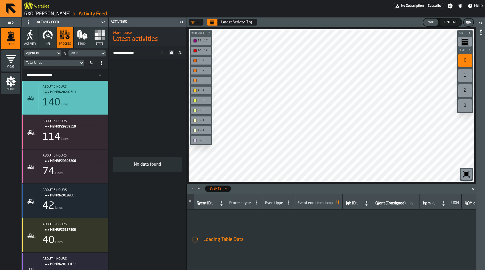
click at [84, 105] on div "140 Lines" at bounding box center [73, 102] width 61 height 11
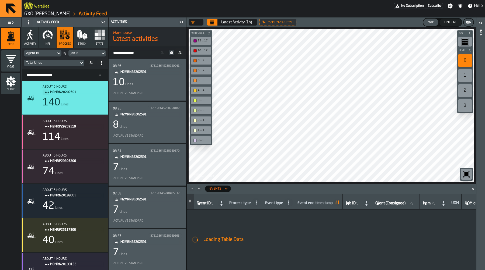
click at [151, 85] on div "10 Lines" at bounding box center [147, 82] width 69 height 11
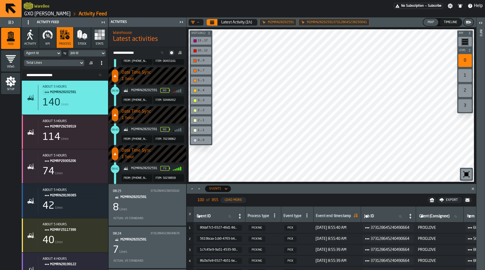
scroll to position [302, 0]
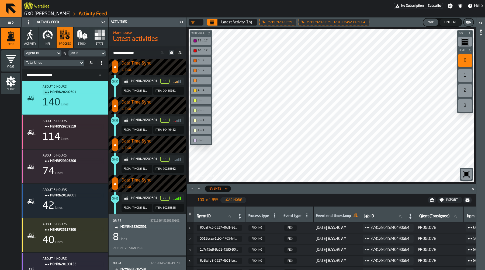
click at [236, 186] on div "— Latest Activity (1h) M2MRN28202591 M2MRN28202591373128645238250041 Map Timeli…" at bounding box center [330, 144] width 289 height 253
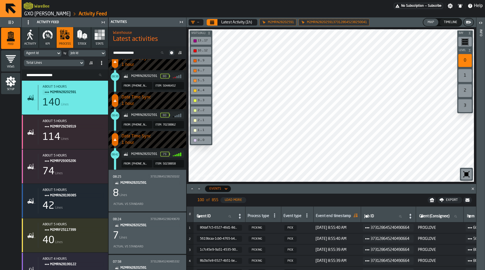
scroll to position [389, 0]
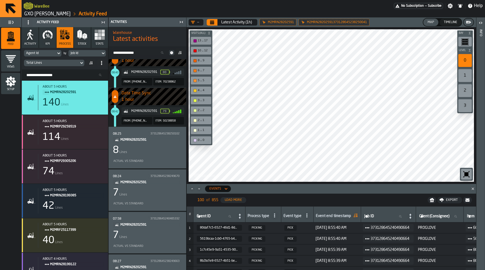
click at [150, 190] on div "7 Lines" at bounding box center [147, 193] width 69 height 11
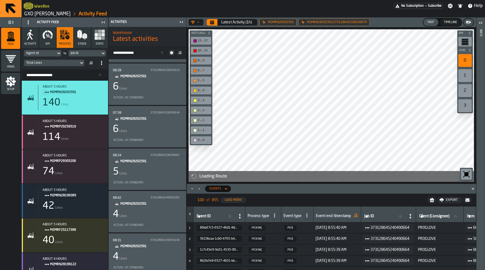
click at [155, 173] on div "5 Lines" at bounding box center [147, 172] width 69 height 11
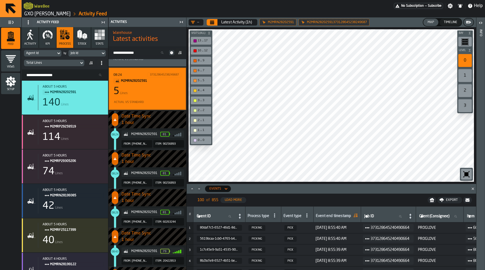
scroll to position [443, 0]
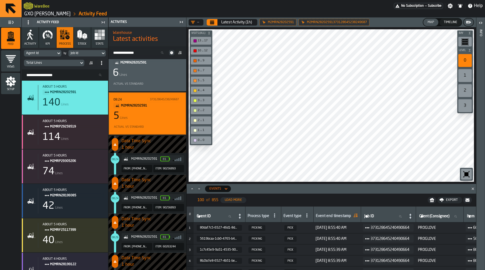
click at [10, 81] on icon "menu Setup" at bounding box center [10, 81] width 11 height 11
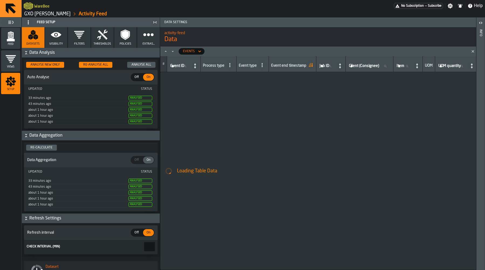
click at [57, 37] on icon "button" at bounding box center [56, 34] width 11 height 11
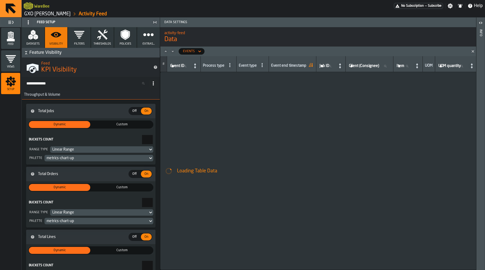
click at [86, 82] on input "Search KPIs..." at bounding box center [86, 83] width 125 height 7
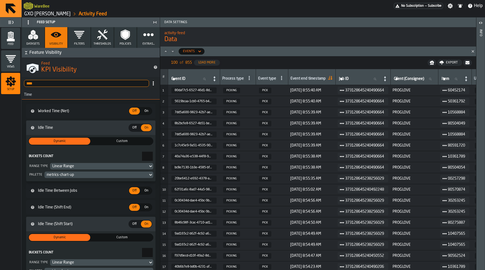
type input "****"
click at [132, 110] on span "Off" at bounding box center [134, 111] width 9 height 5
click at [144, 111] on span "On" at bounding box center [146, 111] width 9 height 5
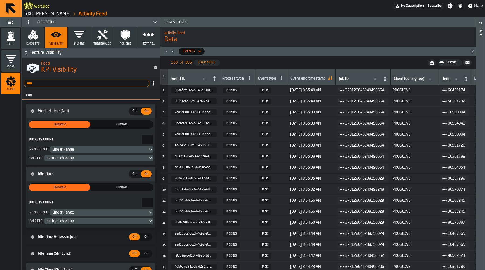
click at [17, 34] on div "Feed" at bounding box center [10, 38] width 19 height 15
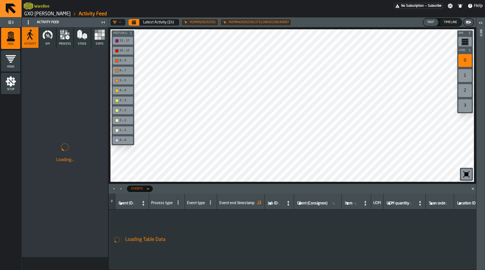
click at [63, 32] on icon "button" at bounding box center [63, 32] width 3 height 4
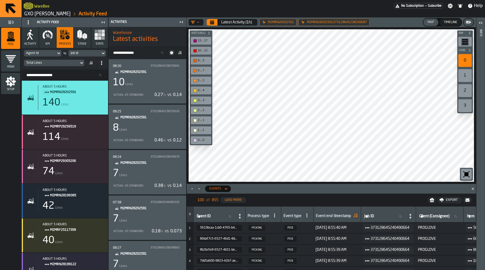
click at [41, 14] on link "GXO [PERSON_NAME]" at bounding box center [47, 14] width 46 height 6
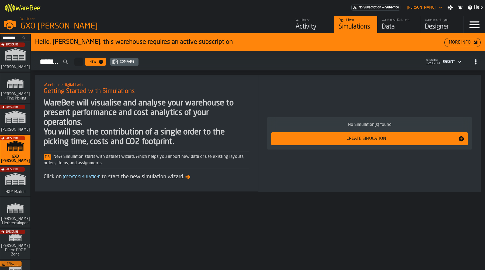
click at [394, 25] on div "Data" at bounding box center [399, 27] width 34 height 9
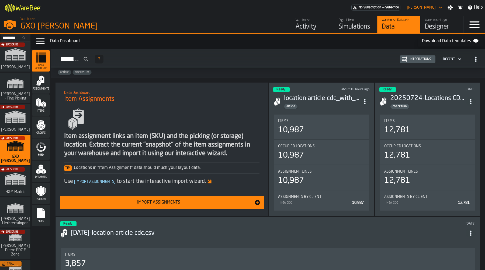
scroll to position [27, 0]
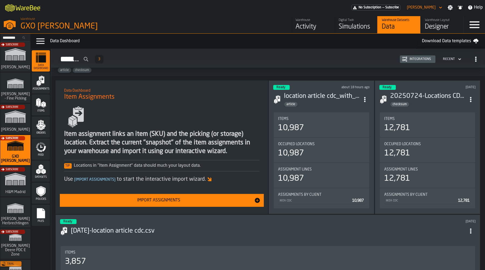
click at [46, 154] on span "Feed" at bounding box center [41, 155] width 18 height 3
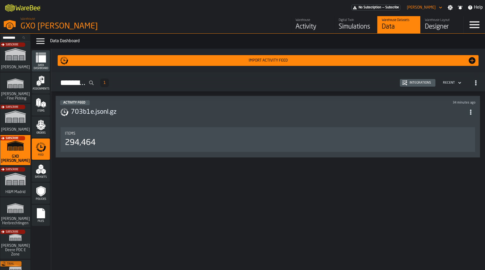
click at [426, 81] on div "Integrations" at bounding box center [420, 83] width 26 height 4
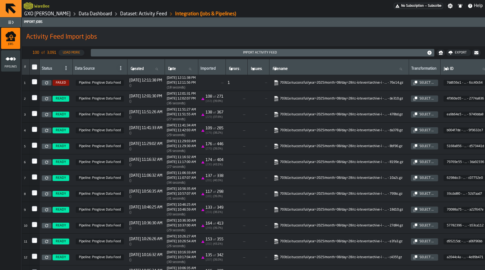
click at [48, 99] on icon at bounding box center [46, 98] width 3 height 3
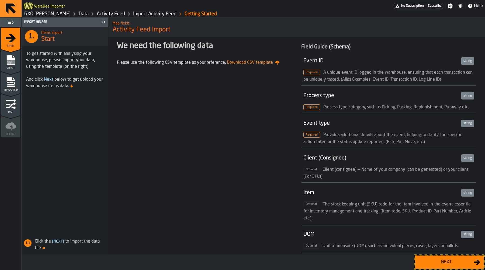
click at [447, 262] on div "Next" at bounding box center [445, 262] width 55 height 6
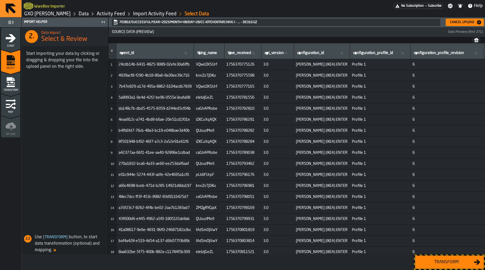
click at [459, 264] on div "Transform" at bounding box center [445, 262] width 55 height 6
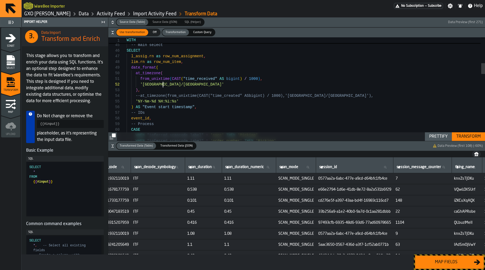
scroll to position [6, 0]
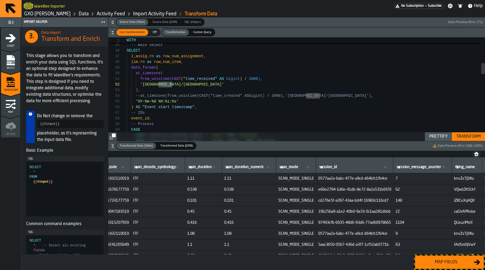
click at [467, 133] on button "Transform" at bounding box center [468, 136] width 33 height 9
click at [104, 23] on icon "button-toggle-Close me" at bounding box center [103, 22] width 1 height 2
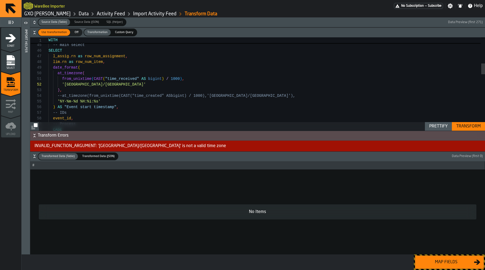
scroll to position [0, 0]
click at [470, 124] on div "Transform" at bounding box center [468, 126] width 29 height 6
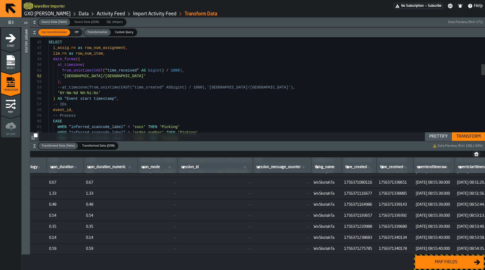
scroll to position [975, 1173]
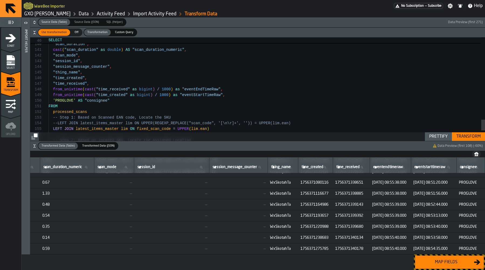
type textarea "**********"
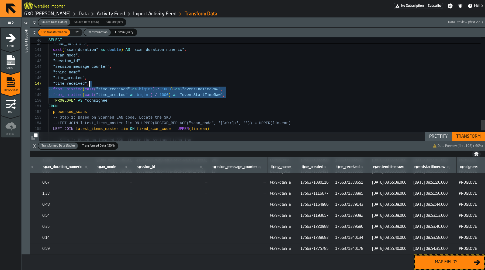
scroll to position [40, 0]
drag, startPoint x: 242, startPoint y: 93, endPoint x: 166, endPoint y: 90, distance: 76.0
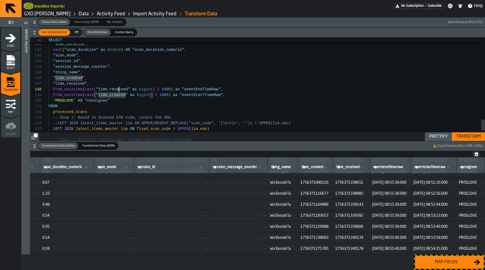
click at [455, 263] on div "Map fields" at bounding box center [445, 262] width 55 height 6
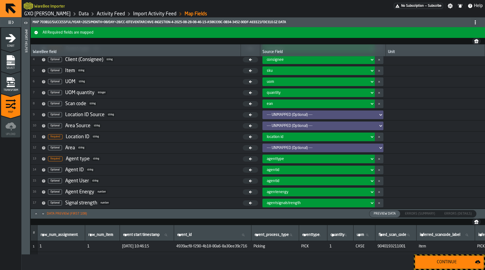
scroll to position [92, 0]
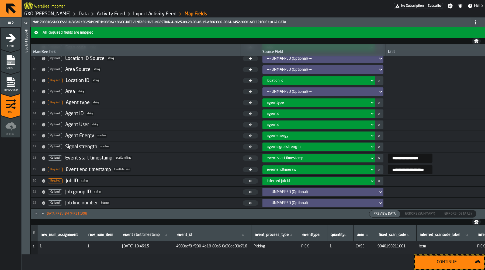
click at [375, 158] on button "button-" at bounding box center [379, 158] width 9 height 9
click at [349, 168] on div "eventendtimeraw" at bounding box center [317, 170] width 100 height 4
click at [332, 172] on div "eventendtimeraw" at bounding box center [316, 170] width 105 height 6
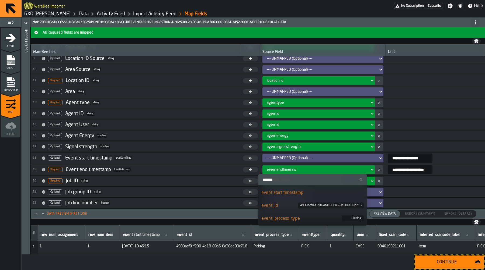
scroll to position [25, 0]
click at [315, 194] on div "event start timestamp" at bounding box center [312, 192] width 103 height 6
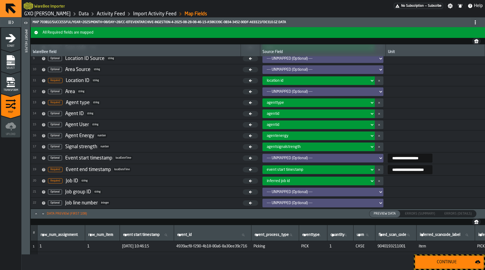
click at [422, 170] on input "**********" at bounding box center [409, 169] width 45 height 9
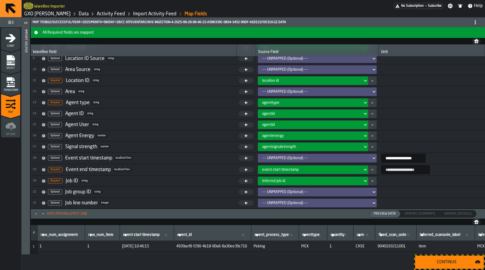
scroll to position [0, 0]
type input "**********"
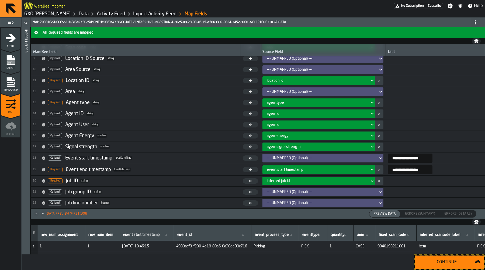
click at [445, 263] on div "Continue" at bounding box center [446, 262] width 57 height 6
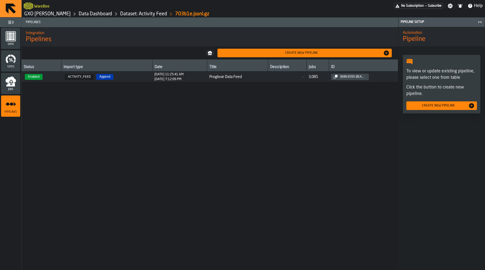
click at [286, 75] on span "—" at bounding box center [287, 77] width 34 height 4
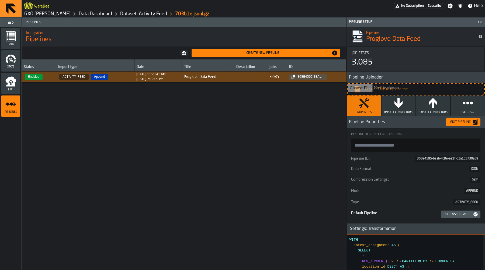
click at [461, 120] on div "Edit Pipeline" at bounding box center [460, 122] width 25 height 4
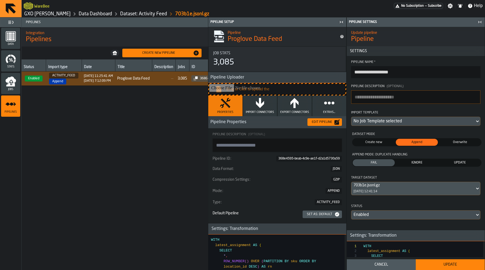
click at [393, 124] on div "No Job Template selected" at bounding box center [412, 121] width 119 height 6
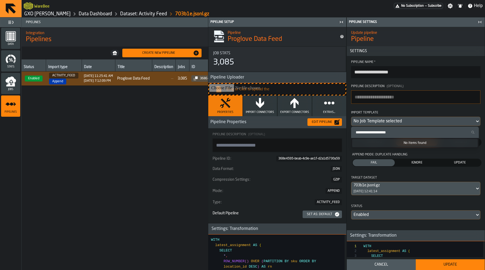
click at [388, 131] on input "Search Import Template" at bounding box center [414, 132] width 123 height 7
paste input "**********"
click at [447, 135] on input "**********" at bounding box center [414, 132] width 123 height 7
type input "**********"
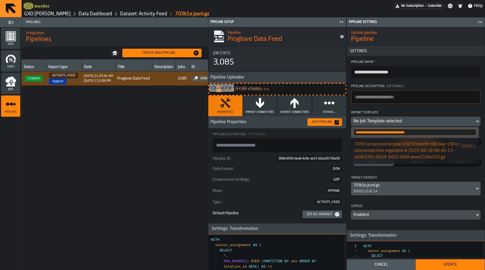
click at [432, 151] on div "703b1e/successful/year=2025/month=08/day=28/cc-ioteventarchive-ingestion-4-2025…" at bounding box center [407, 150] width 106 height 19
type textarea "**********"
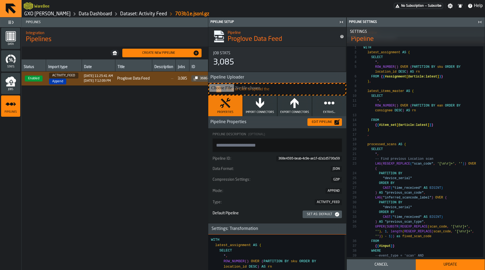
scroll to position [174, 0]
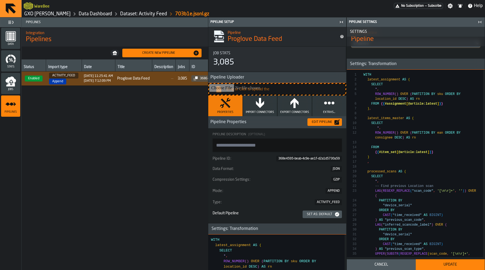
click at [447, 262] on button "Update" at bounding box center [449, 265] width 69 height 11
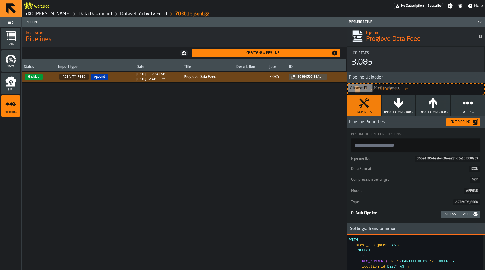
type textarea "**********"
click at [10, 78] on icon "menu Jobs" at bounding box center [10, 79] width 11 height 6
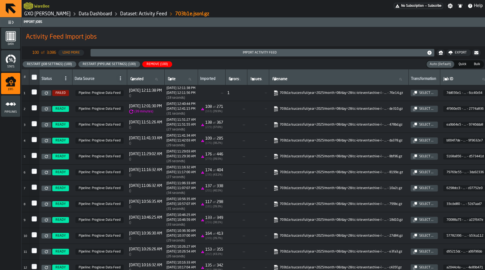
click at [93, 64] on div "Restart (Pipeline Settings) (100)" at bounding box center [109, 64] width 57 height 4
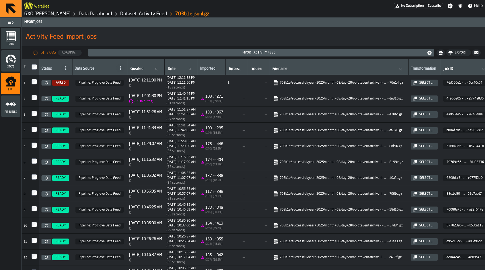
click at [46, 83] on icon at bounding box center [46, 82] width 3 height 3
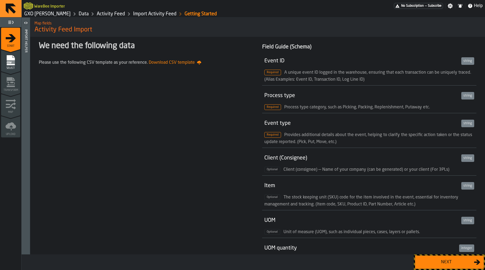
click at [449, 265] on div "Next" at bounding box center [445, 262] width 55 height 6
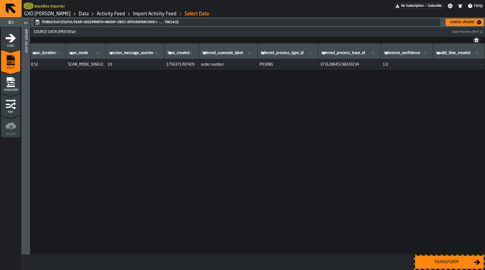
scroll to position [0, 2480]
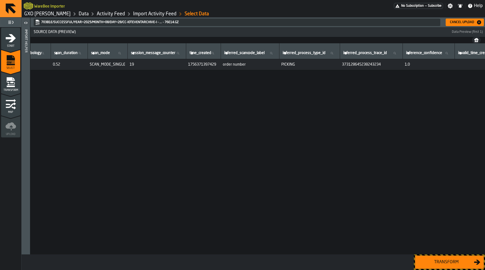
click at [468, 20] on div "Cancel Upload" at bounding box center [462, 22] width 29 height 4
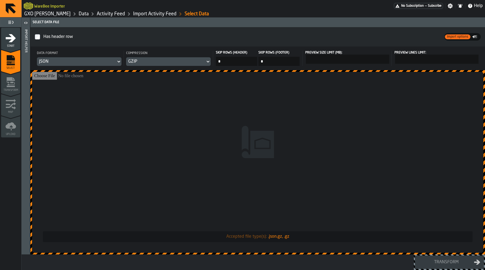
click at [161, 12] on link "Import Activity Feed" at bounding box center [154, 14] width 43 height 6
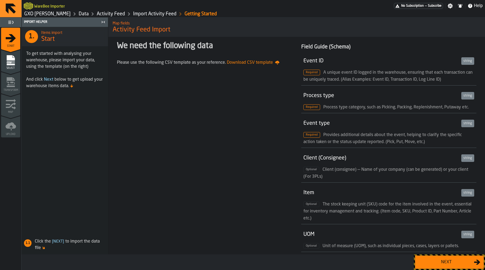
click at [108, 13] on link "Activity Feed" at bounding box center [111, 14] width 28 height 6
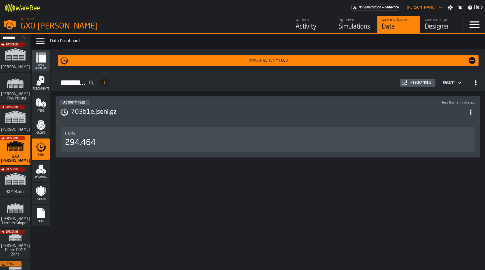
click at [43, 149] on icon "menu Feed" at bounding box center [41, 147] width 11 height 11
click at [89, 116] on h3 "703b1e.jsonl.gz" at bounding box center [268, 112] width 395 height 9
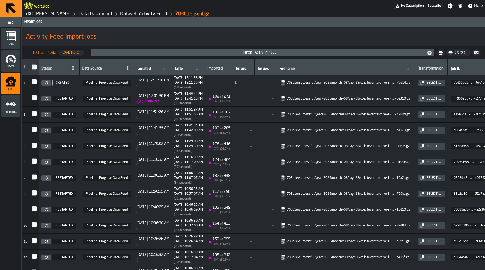
click at [57, 13] on link "GXO [PERSON_NAME]" at bounding box center [47, 14] width 46 height 6
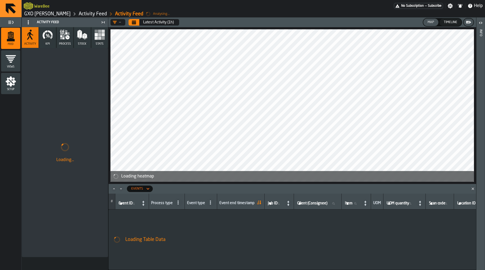
click at [472, 188] on icon "Close" at bounding box center [472, 188] width 5 height 5
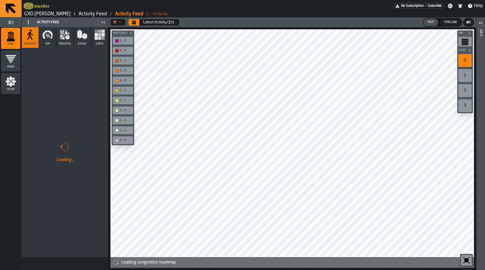
click at [469, 265] on div "button-toolbar-undefined" at bounding box center [466, 260] width 11 height 11
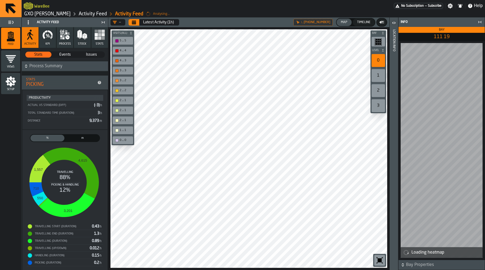
click at [381, 74] on div "1" at bounding box center [377, 75] width 13 height 13
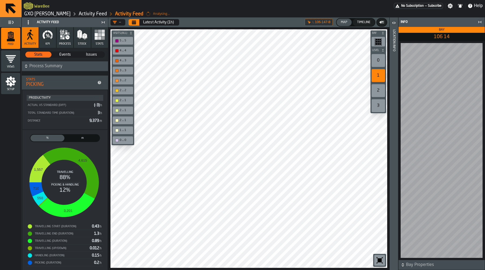
click at [66, 41] on button "process" at bounding box center [65, 37] width 17 height 21
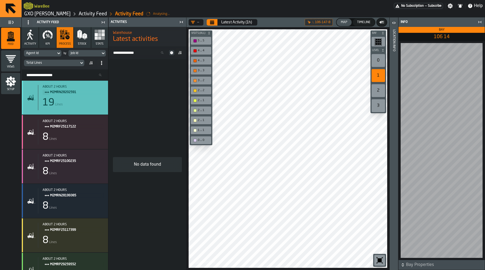
click at [79, 105] on div "19 Lines" at bounding box center [73, 102] width 61 height 11
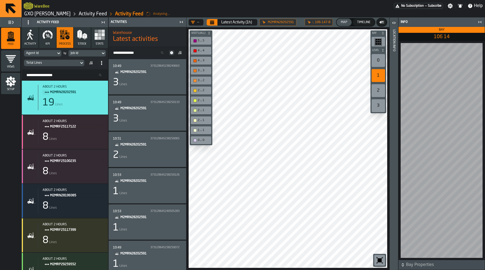
click at [146, 84] on div "3 Lines" at bounding box center [147, 82] width 69 height 11
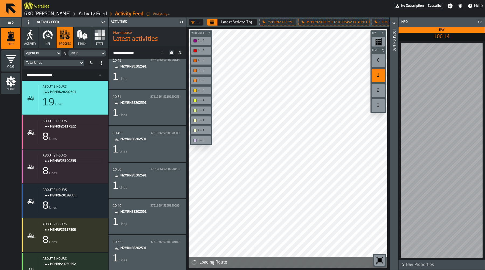
scroll to position [307, 0]
click at [382, 190] on div at bounding box center [287, 148] width 198 height 239
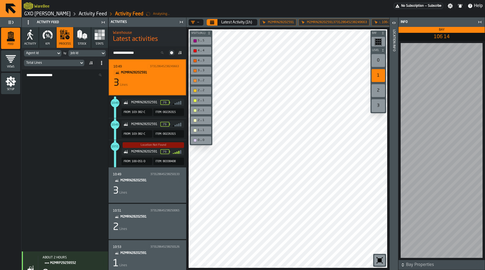
scroll to position [200, 0]
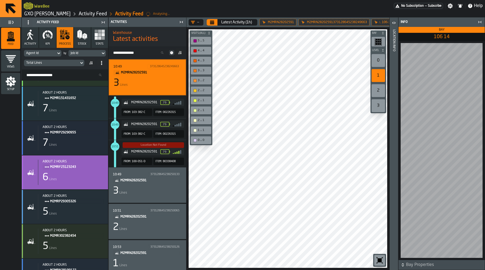
click at [74, 174] on div "6 Lines" at bounding box center [73, 177] width 61 height 11
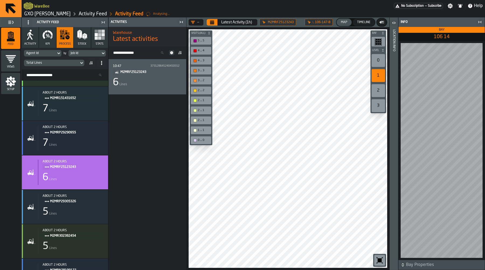
click at [153, 82] on div "6 Lines" at bounding box center [147, 82] width 69 height 11
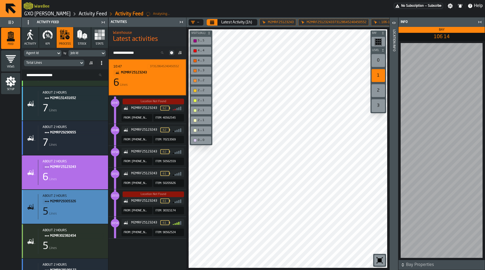
click at [81, 209] on div "5 Lines" at bounding box center [73, 212] width 61 height 11
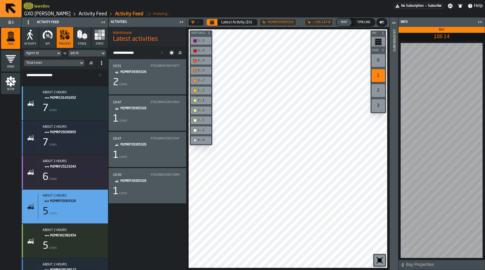
scroll to position [333, 0]
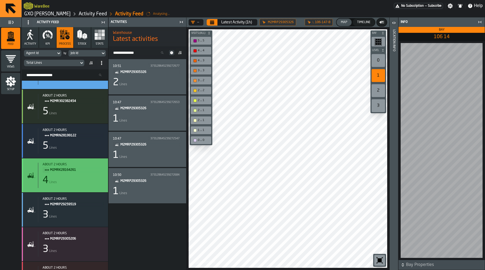
click at [79, 177] on div "4 Lines" at bounding box center [73, 180] width 61 height 11
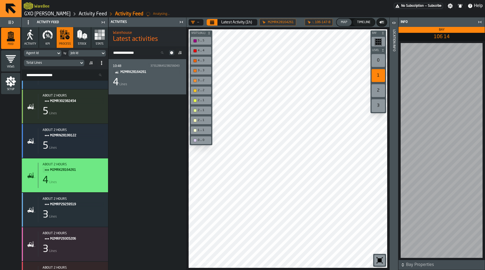
click at [151, 81] on div "4 Lines" at bounding box center [147, 82] width 69 height 11
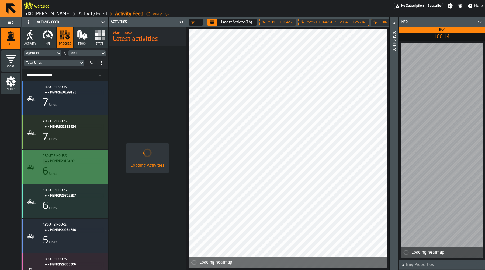
scroll to position [378, 0]
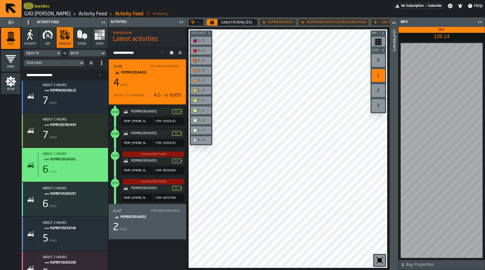
click at [375, 262] on icon "button-toolbar-undefined" at bounding box center [379, 260] width 9 height 9
click at [260, 183] on div at bounding box center [287, 148] width 198 height 239
click at [483, 22] on header "Info" at bounding box center [441, 22] width 86 height 9
click at [481, 22] on icon "button-toggle-Close me" at bounding box center [479, 22] width 6 height 6
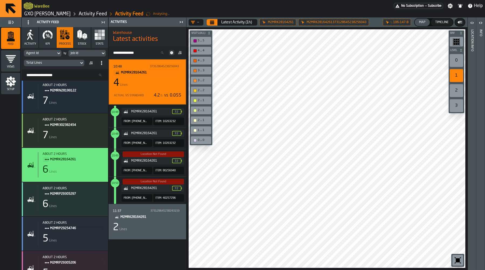
click at [454, 62] on div "0" at bounding box center [455, 60] width 13 height 13
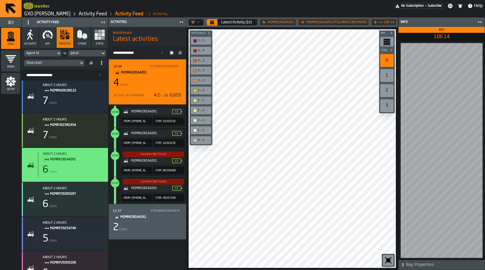
click at [158, 81] on div "4 Lines" at bounding box center [147, 83] width 68 height 11
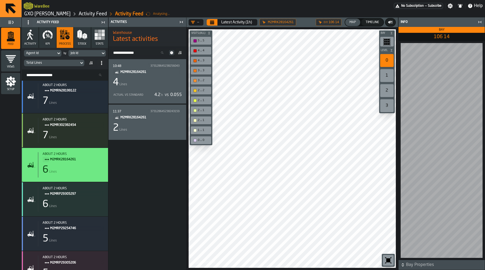
click at [158, 81] on div "4 Lines" at bounding box center [147, 82] width 69 height 11
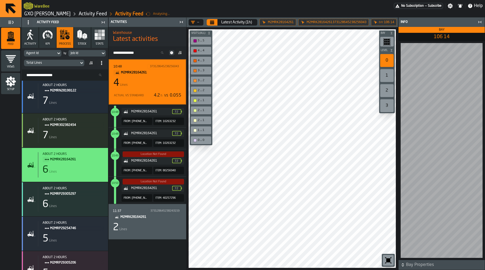
click at [169, 83] on div "4 Lines" at bounding box center [147, 83] width 68 height 11
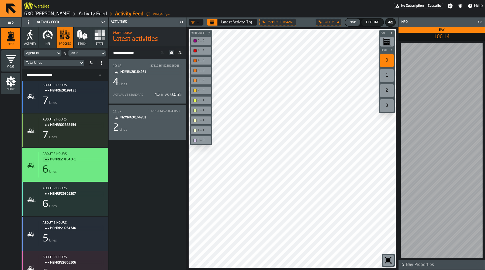
click at [295, 270] on div "Bay Level 0 1 2 3 M A K I N G W A R E H O U S E S M O R E EF F I C I E N T Visi…" at bounding box center [291, 148] width 211 height 243
click at [288, 28] on div "Bay Level 0 1 2 3 M A K I N G W A R E H O U S E S M O R E EF F I C I E N T Visi…" at bounding box center [291, 148] width 211 height 243
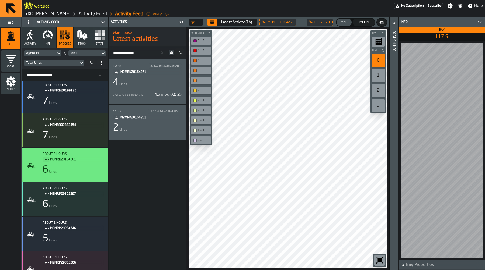
click at [393, 25] on icon "button-toggle-Open" at bounding box center [393, 23] width 6 height 6
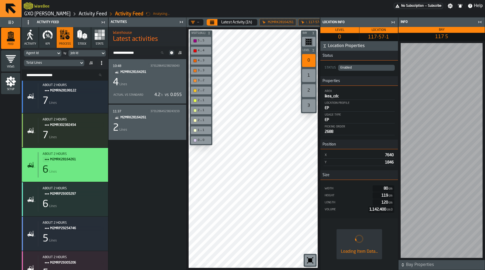
click at [373, 39] on span "117-57-1" at bounding box center [378, 37] width 37 height 6
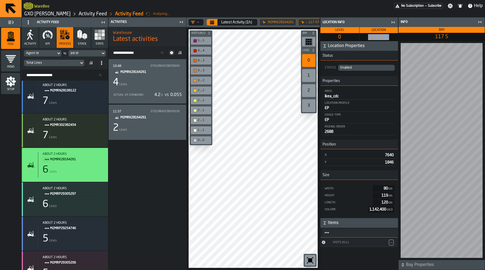
click at [57, 14] on link "GXO [PERSON_NAME]" at bounding box center [47, 14] width 46 height 6
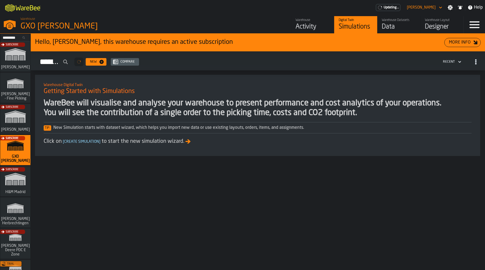
click at [400, 26] on div "Data" at bounding box center [399, 27] width 34 height 9
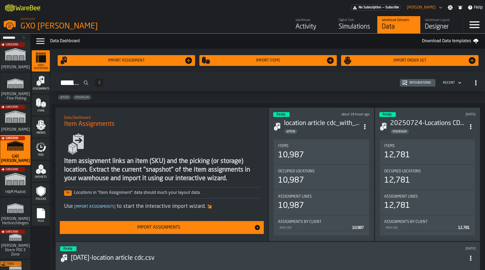
click at [38, 149] on icon "menu Feed" at bounding box center [39, 150] width 6 height 4
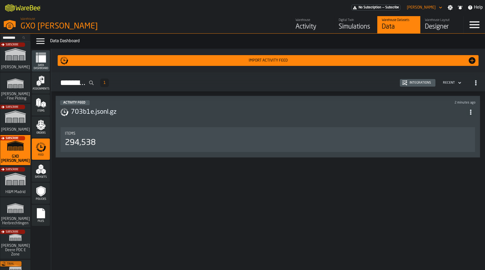
click at [44, 81] on icon "menu Assignments" at bounding box center [41, 81] width 11 height 11
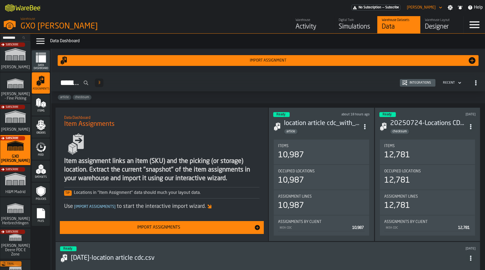
click at [415, 84] on div "Integrations" at bounding box center [420, 83] width 26 height 4
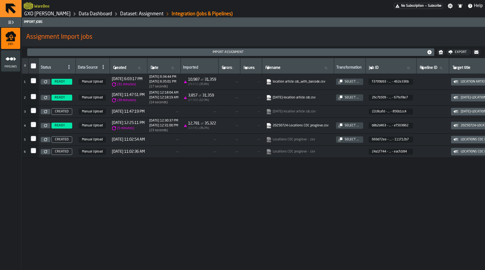
click at [46, 81] on icon at bounding box center [45, 81] width 3 height 3
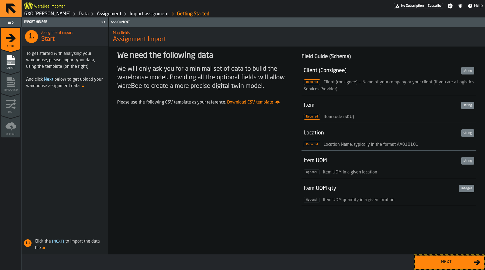
click at [442, 268] on button "Next" at bounding box center [449, 262] width 69 height 13
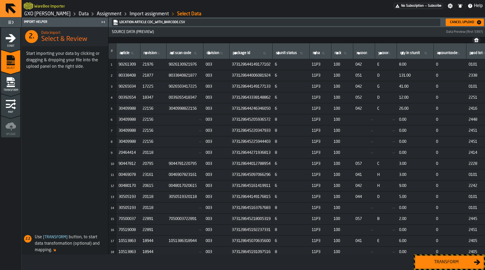
click at [446, 261] on div "Transform" at bounding box center [445, 262] width 55 height 6
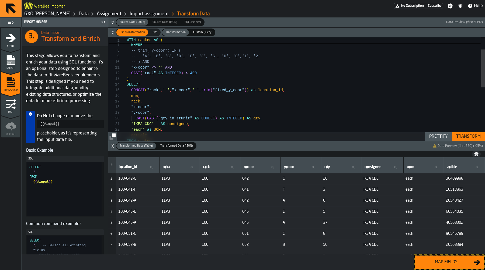
click at [213, 90] on div "FROM { { #input } } t WHERE -- trim("y-coor") IN ( -- 'A', 'B', 'C', 'D', 'E', …" at bounding box center [306, 145] width 358 height 283
click at [226, 91] on div "FROM { { #input } } t WHERE -- trim("y-coor") IN ( -- 'A', 'B', 'C', 'D', 'E', …" at bounding box center [306, 145] width 358 height 283
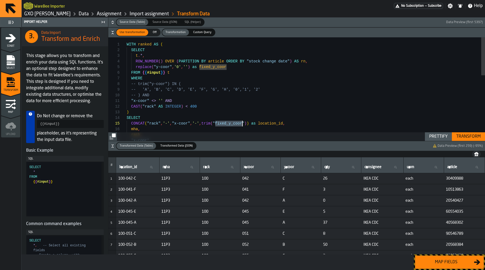
click at [238, 65] on div "FROM { { #input } } t WHERE -- trim("y-coor") IN ( -- 'A', 'B', 'C', 'D', 'E', …" at bounding box center [306, 178] width 358 height 283
click at [178, 69] on div "FROM { { #input } } t WHERE -- trim("y-coor") IN ( -- 'A', 'B', 'C', 'D', 'E', …" at bounding box center [306, 178] width 358 height 283
click at [192, 71] on div "FROM { { #input } } t WHERE -- trim("y-coor") IN ( -- 'A', 'B', 'C', 'D', 'E', …" at bounding box center [306, 178] width 358 height 283
click at [191, 68] on div "FROM { { #input } } t WHERE -- trim("y-coor") IN ( -- 'A', 'B', 'C', 'D', 'E', …" at bounding box center [306, 178] width 358 height 283
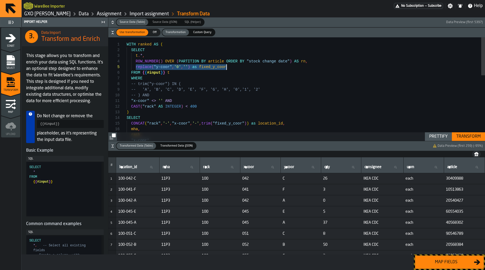
click at [231, 69] on div "FROM { { #input } } t WHERE -- trim("y-coor") IN ( -- 'A', 'B', 'C', 'D', 'E', …" at bounding box center [306, 178] width 358 height 283
click at [212, 67] on div "FROM { { #input } } t WHERE -- trim("y-coor") IN ( -- 'A', 'B', 'C', 'D', 'E', …" at bounding box center [306, 178] width 358 height 283
click at [165, 67] on div "FROM { { #input } } t WHERE -- trim("y-coor") IN ( -- 'A', 'B', 'C', 'D', 'E', …" at bounding box center [306, 178] width 358 height 283
click at [204, 76] on div "FROM { { #input } } t WHERE -- trim("y-coor") IN ( -- 'A', 'B', 'C', 'D', 'E', …" at bounding box center [306, 178] width 358 height 283
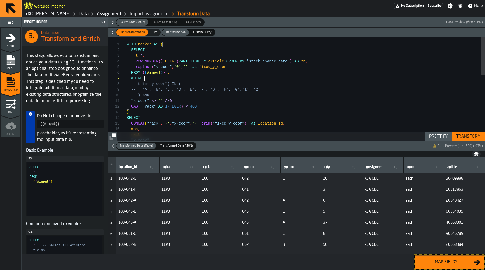
click at [215, 68] on div "FROM { { #input } } t WHERE -- trim("y-coor") IN ( -- 'A', 'B', 'C', 'D', 'E', …" at bounding box center [306, 178] width 358 height 283
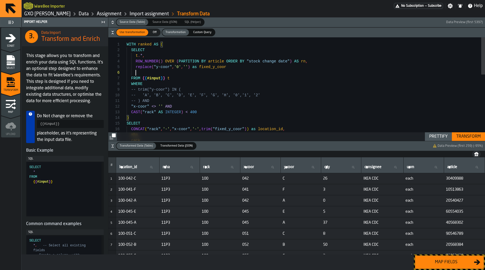
scroll to position [34, 0]
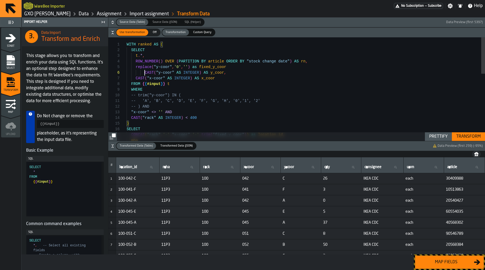
click at [145, 73] on div "FROM { { #input } } t WHERE -- trim("y-coor") IN ( -- 'A', 'B', 'C', 'D', 'E', …" at bounding box center [306, 184] width 358 height 294
click at [202, 78] on div "FROM { { #input } } t WHERE -- trim("y-coor") IN ( -- 'A', 'B', 'C', 'D', 'E', …" at bounding box center [306, 184] width 358 height 294
drag, startPoint x: 202, startPoint y: 78, endPoint x: 292, endPoint y: 23, distance: 105.5
click at [206, 78] on div "FROM { { #input } } t WHERE -- trim("y-coor") IN ( -- 'A', 'B', 'C', 'D', 'E', …" at bounding box center [306, 184] width 358 height 294
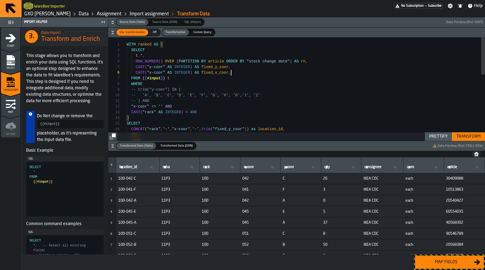
scroll to position [28, 0]
click at [477, 137] on div "Transform" at bounding box center [468, 137] width 29 height 6
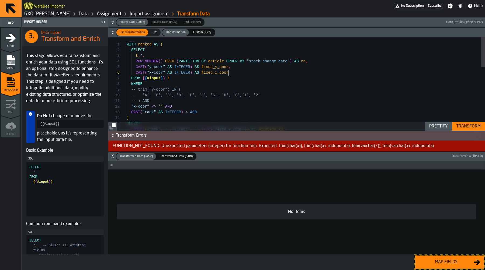
click at [251, 71] on div "FROM { { #input } } t WHERE -- trim("y-coor") IN ( -- 'A', 'B', 'C', 'D', 'E', …" at bounding box center [306, 181] width 358 height 289
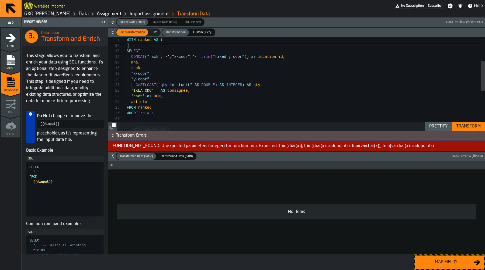
click at [208, 56] on div "CAST ( "rack" AS INTEGER ) < 400 ) SELECT CONCAT ( "rack" , '-' , "x-coor" , '-…" at bounding box center [306, 109] width 358 height 289
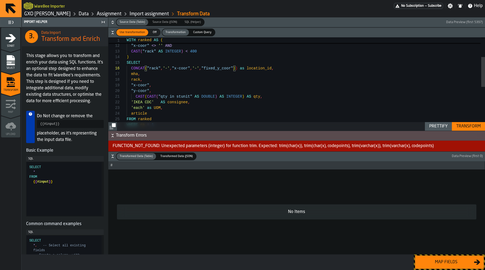
click at [173, 68] on div "CAST ( "rack" AS INTEGER ) < 400 ) SELECT CONCAT ( "rack" , '-' , "x-coor" , '-…" at bounding box center [306, 121] width 358 height 289
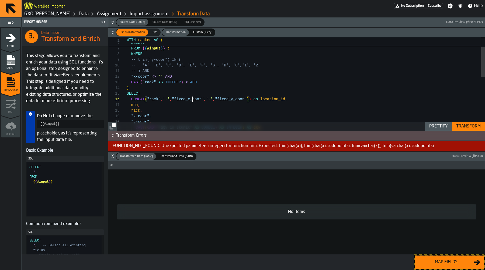
click at [221, 98] on div "CAST ( "rack" AS INTEGER ) < 400 ) SELECT CONCAT ( "rack" , '-' , "fixed_x_coor…" at bounding box center [306, 152] width 358 height 289
click at [247, 98] on div "CAST ( "rack" AS INTEGER ) < 400 ) SELECT CONCAT ( "rack" , '-' , "fixed_x_coor…" at bounding box center [306, 152] width 358 height 289
click at [479, 126] on div "Transform" at bounding box center [468, 126] width 29 height 6
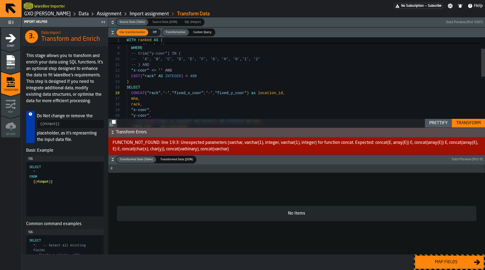
click at [196, 94] on div "CAST ( "rack" AS INTEGER ) < 400 ) SELECT CONCAT ( "rack" , '-' , "fixed_x_coor…" at bounding box center [306, 145] width 358 height 289
click at [207, 96] on div "CAST ( "rack" AS INTEGER ) < 400 ) SELECT CONCAT ( "rack" , '-' , "fixed_x_coor…" at bounding box center [306, 145] width 358 height 289
click at [198, 93] on div "CAST ( "rack" AS INTEGER ) < 400 ) SELECT CONCAT ( "rack" , '-' , "fixed_x_coor…" at bounding box center [306, 145] width 358 height 289
click at [173, 91] on div "CAST ( "rack" AS INTEGER ) < 400 ) SELECT CONCAT ( "rack" , '-' , "fixed_x_coor…" at bounding box center [306, 145] width 358 height 289
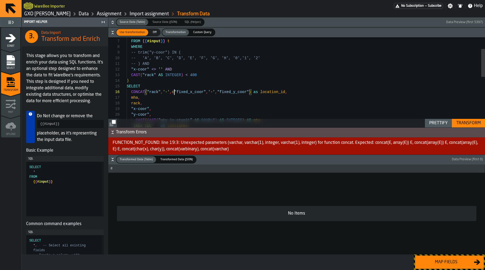
scroll to position [0, 0]
click at [217, 93] on div "CAST ( "rack" AS INTEGER ) < 400 ) SELECT CONCAT ( "rack" , '-' , cast ( "fixed…" at bounding box center [306, 144] width 358 height 289
click at [173, 92] on div "CAST ( "rack" AS INTEGER ) < 400 ) SELECT CONCAT ( "rack" , '-' , cast ( "fixed…" at bounding box center [306, 144] width 358 height 289
click at [251, 92] on div "CAST ( "rack" AS INTEGER ) < 400 ) SELECT CONCAT ( "rack" , '-' , cast ( "fixed…" at bounding box center [306, 144] width 358 height 289
click at [282, 93] on div "CAST ( "rack" AS INTEGER ) < 400 ) SELECT CONCAT ( "rack" , '-' , cast ( "fixed…" at bounding box center [306, 144] width 358 height 289
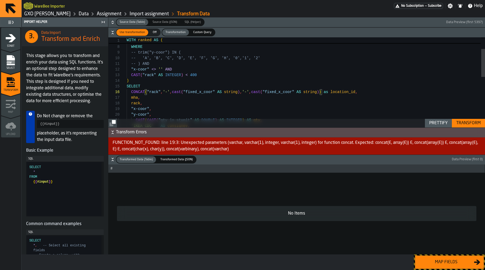
click at [278, 93] on div "CAST ( "rack" AS INTEGER ) < 400 ) SELECT CONCAT ( "rack" , '-' , cast ( "fixed…" at bounding box center [306, 144] width 358 height 289
click at [459, 124] on div "Transform" at bounding box center [468, 123] width 29 height 6
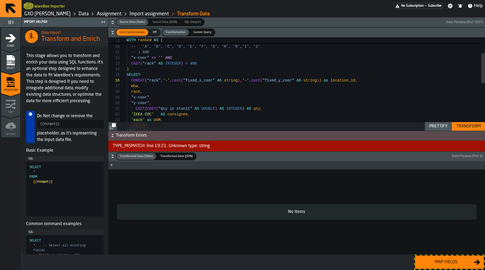
click at [141, 103] on div "CAST ( "rack" AS INTEGER ) < 400 ) SELECT CONCAT ( "rack" , '-' , cast ( "fixed…" at bounding box center [306, 133] width 358 height 289
click at [139, 92] on div "CAST ( "rack" AS INTEGER ) < 400 ) SELECT CONCAT ( "rack" , '-' , cast ( "fixed…" at bounding box center [306, 133] width 358 height 289
click at [141, 98] on div "CAST ( "rack" AS INTEGER ) < 400 ) SELECT CONCAT ( "rack" , '-' , cast ( "fixed…" at bounding box center [306, 133] width 358 height 289
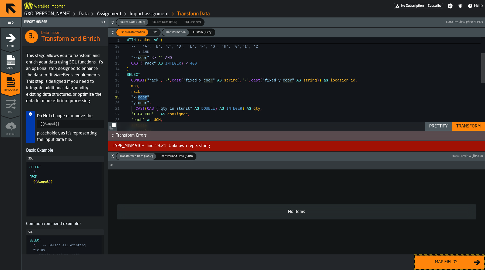
click at [141, 98] on div "CAST ( "rack" AS INTEGER ) < 400 ) SELECT CONCAT ( "rack" , '-' , cast ( "fixed…" at bounding box center [306, 133] width 358 height 289
click at [150, 93] on div "CAST ( "rack" AS INTEGER ) < 400 ) SELECT CONCAT ( "rack" , '-' , cast ( "fixed…" at bounding box center [306, 131] width 358 height 289
click at [163, 94] on div "CAST ( "rack" AS INTEGER ) < 400 ) SELECT CONCAT ( "rack" , '-' , cast ( "fixed…" at bounding box center [306, 131] width 358 height 289
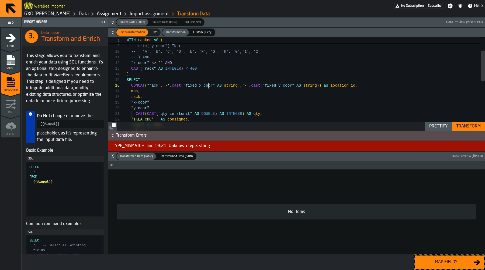
scroll to position [28, 0]
click at [207, 86] on div "CAST ( "rack" AS INTEGER ) < 400 ) SELECT CONCAT ( "rack" , '-' , cast ( "fixed…" at bounding box center [306, 138] width 358 height 289
click at [141, 105] on div "CAST ( "rack" AS INTEGER ) < 400 ) SELECT CONCAT ( "rack" , '-' , cast ( "fixed…" at bounding box center [306, 138] width 358 height 289
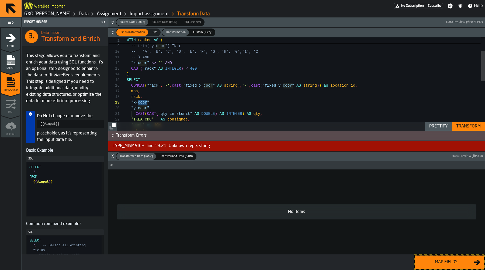
click at [141, 105] on div "CAST ( "rack" AS INTEGER ) < 400 ) SELECT CONCAT ( "rack" , '-' , cast ( "fixed…" at bounding box center [306, 138] width 358 height 289
click at [134, 103] on div "CAST ( "rack" AS INTEGER ) < 400 ) SELECT CONCAT ( "rack" , '-' , cast ( "fixed…" at bounding box center [306, 138] width 358 height 289
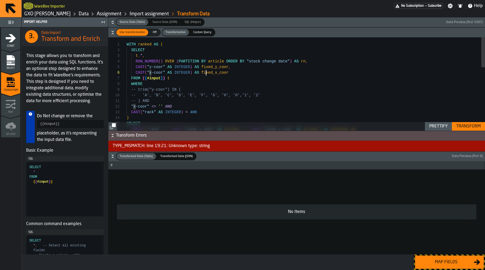
click at [207, 74] on div "CONCAT ( "rack" , '-' , cast ( "fixed_x_coor" AS string ) , '-' , cast ( "fixed…" at bounding box center [306, 181] width 358 height 289
click at [235, 74] on div "CONCAT ( "rack" , '-' , cast ( "fixed_x_coor" AS string ) , '-' , cast ( "fixed…" at bounding box center [306, 181] width 358 height 289
click at [240, 67] on div "CONCAT ( "rack" , '-' , cast ( "fixed_x_coor" AS string ) , '-' , cast ( "fixed…" at bounding box center [306, 181] width 358 height 289
click at [250, 75] on div "CONCAT ( "rack" , '-' , cast ( "fixed_x_coor" AS string ) , '-' , cast ( "fixed…" at bounding box center [306, 181] width 358 height 289
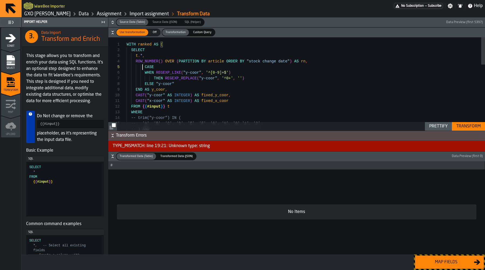
scroll to position [23, 0]
click at [142, 70] on div "-- trim("y-coor") IN ( -- 'A', 'B', 'C', 'D', 'E', 'F', 'G', 'H', '0', '1', '2'…" at bounding box center [306, 195] width 358 height 317
click at [205, 96] on div "-- trim("y-coor") IN ( -- 'A', 'B', 'C', 'D', 'E', 'F', 'G', 'H', '0', '1', '2'…" at bounding box center [306, 195] width 358 height 317
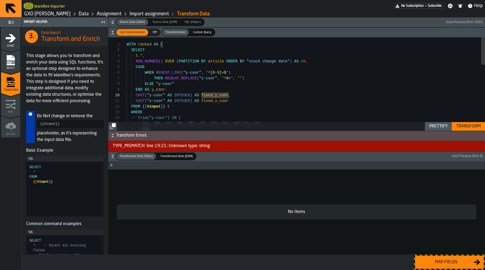
click at [205, 96] on div "-- trim("y-coor") IN ( -- 'A', 'B', 'C', 'D', 'E', 'F', 'G', 'H', '0', '1', '2'…" at bounding box center [306, 195] width 358 height 317
click at [158, 89] on div "-- trim("y-coor") IN ( -- 'A', 'B', 'C', 'D', 'E', 'F', 'G', 'H', '0', '1', '2'…" at bounding box center [306, 195] width 358 height 317
click at [204, 94] on div "-- trim("y-coor") IN ( -- 'A', 'B', 'C', 'D', 'E', 'F', 'G', 'H', '0', '1', '2'…" at bounding box center [306, 195] width 358 height 317
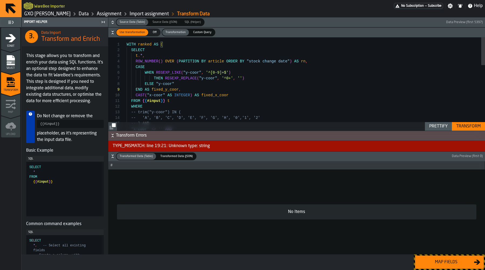
click at [472, 127] on div "Transform" at bounding box center [468, 126] width 29 height 6
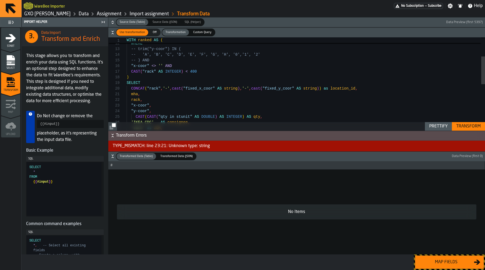
click at [257, 108] on div "-- trim("y-coor") IN ( -- 'A', 'B', 'C', 'D', 'E', 'F', 'G', 'H', '0', '1', '2'…" at bounding box center [306, 129] width 358 height 311
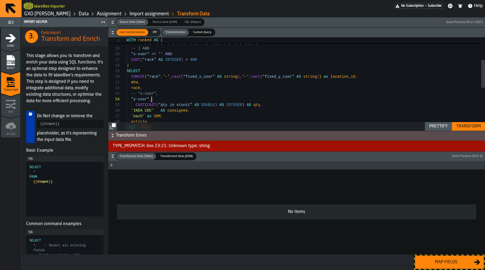
scroll to position [17, 0]
type textarea "**********"
click at [467, 127] on div "Transform" at bounding box center [468, 126] width 29 height 6
